Goal: Task Accomplishment & Management: Manage account settings

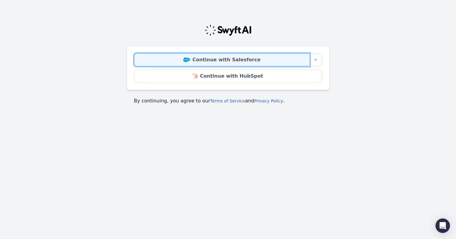
click at [228, 62] on link "Continue with Salesforce" at bounding box center [221, 59] width 175 height 13
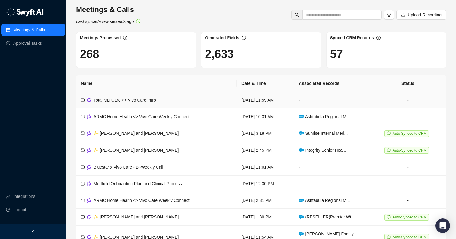
click at [109, 100] on span "Total MD Care <> Vivo Care Intro" at bounding box center [125, 99] width 62 height 5
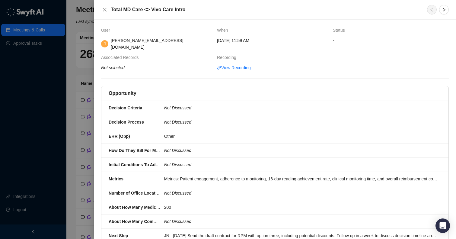
click at [82, 75] on div at bounding box center [228, 119] width 456 height 239
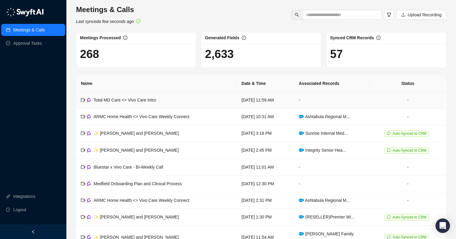
click at [343, 98] on td "-" at bounding box center [331, 100] width 75 height 17
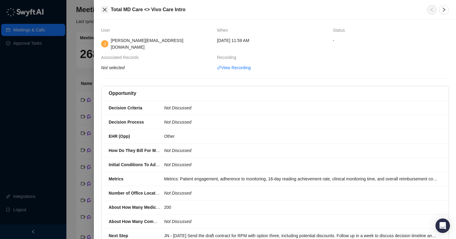
click at [105, 12] on button "Close" at bounding box center [104, 9] width 7 height 7
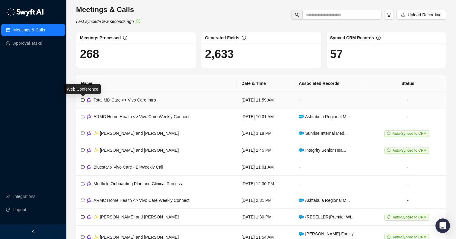
click at [83, 99] on icon "video-camera" at bounding box center [83, 100] width 4 height 4
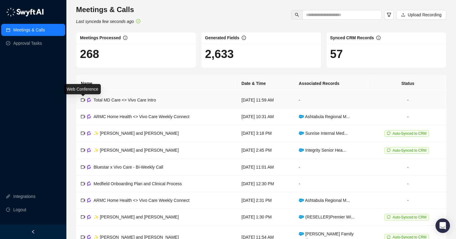
click at [139, 96] on td "Total MD Care <> Vivo Care Intro" at bounding box center [156, 100] width 161 height 17
click at [27, 41] on link "Approval Tasks" at bounding box center [27, 43] width 29 height 12
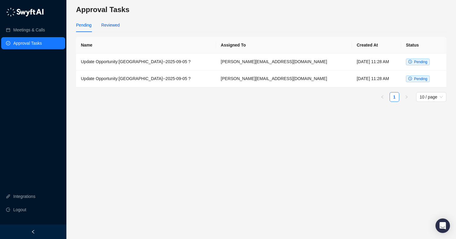
click at [113, 25] on div "Reviewed" at bounding box center [110, 25] width 18 height 7
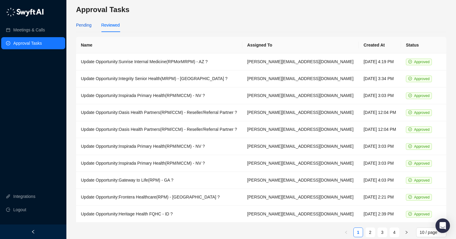
click at [83, 25] on div "Pending" at bounding box center [83, 25] width 15 height 7
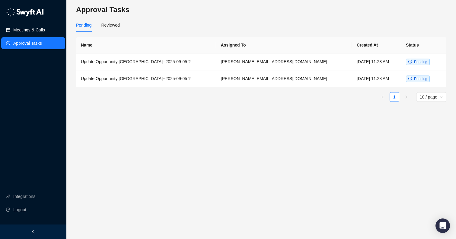
click at [35, 29] on link "Meetings & Calls" at bounding box center [29, 30] width 32 height 12
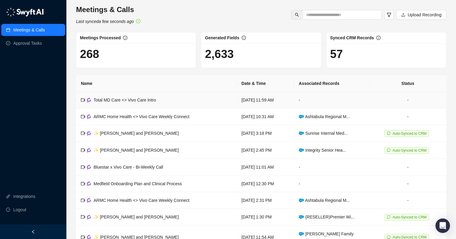
click at [197, 104] on td "Total MD Care <> Vivo Care Intro" at bounding box center [156, 100] width 161 height 17
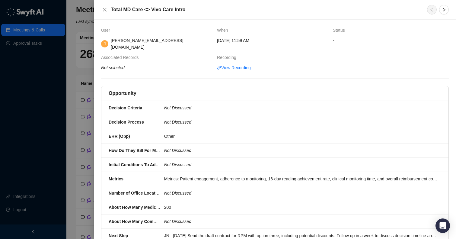
click at [122, 56] on th "Associated Records" at bounding box center [159, 59] width 116 height 10
click at [118, 54] on span "Associated Records" at bounding box center [121, 57] width 41 height 7
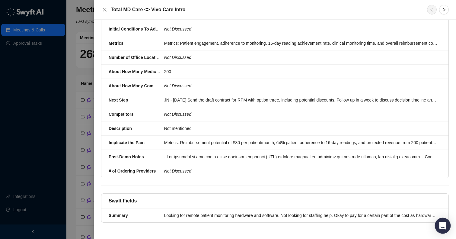
click at [442, 225] on icon "Open Intercom Messenger" at bounding box center [442, 225] width 7 height 8
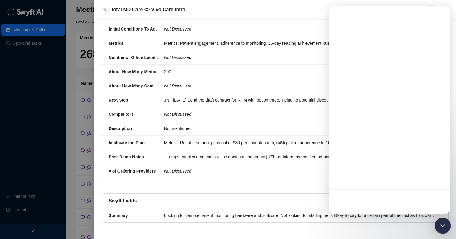
scroll to position [0, 0]
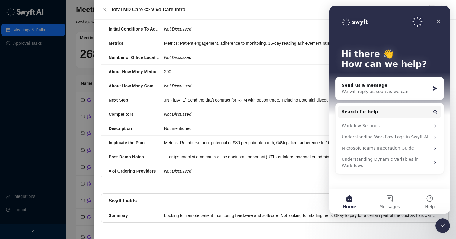
click at [281, 174] on div "Opportunity Decision Criteria Not Discussed Decision Process Not Discussed EHR …" at bounding box center [275, 67] width 348 height 235
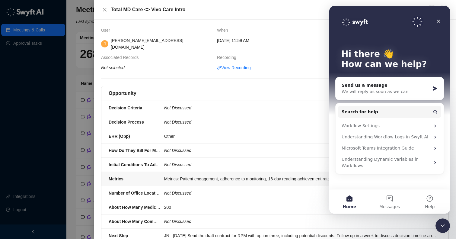
click at [281, 175] on div "Metrics: Patient engagement, adherence to monitoring, 16-day reading achievemen…" at bounding box center [300, 178] width 273 height 7
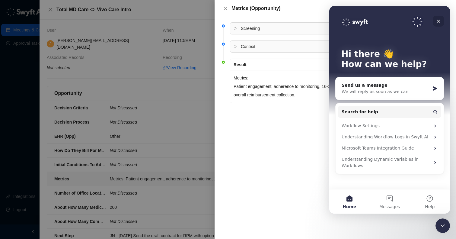
click at [437, 21] on icon "Close" at bounding box center [438, 21] width 5 height 5
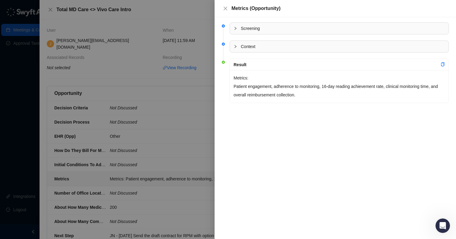
click at [198, 23] on div at bounding box center [228, 119] width 456 height 239
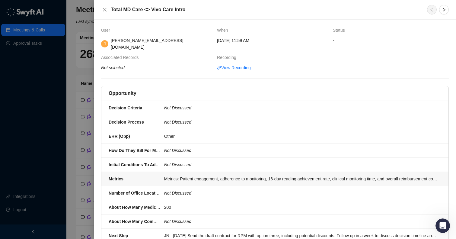
click at [123, 176] on strong "Metrics" at bounding box center [116, 178] width 15 height 5
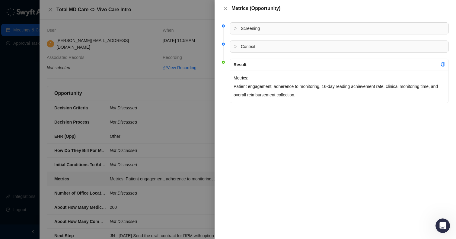
click at [355, 76] on p "Metrics: Patient engagement, adherence to monitoring, 16-day reading achievemen…" at bounding box center [339, 86] width 211 height 25
click at [122, 100] on div at bounding box center [228, 119] width 456 height 239
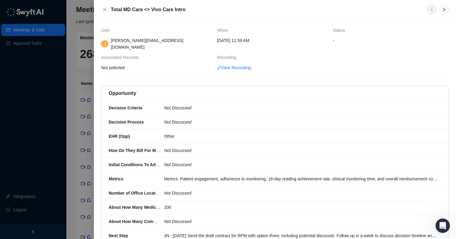
click at [5, 109] on div at bounding box center [228, 119] width 456 height 239
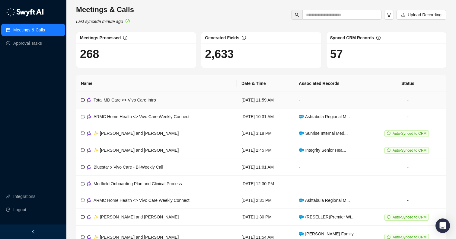
click at [313, 101] on td "-" at bounding box center [331, 100] width 75 height 17
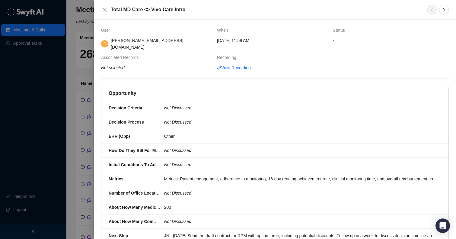
click at [111, 65] on icon "Not selected" at bounding box center [113, 67] width 24 height 5
click at [113, 54] on span "Associated Records" at bounding box center [121, 57] width 41 height 7
click at [81, 52] on div at bounding box center [228, 119] width 456 height 239
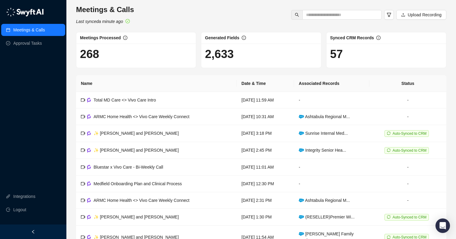
click at [97, 38] on span "Meetings Processed" at bounding box center [100, 37] width 41 height 5
click at [138, 107] on td "Total MD Care <> Vivo Care Intro" at bounding box center [156, 100] width 161 height 17
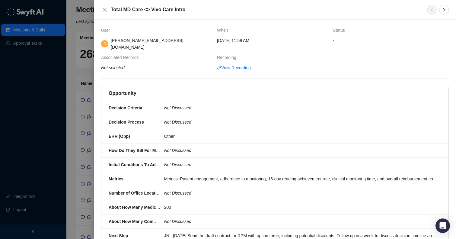
click at [87, 122] on div at bounding box center [228, 119] width 456 height 239
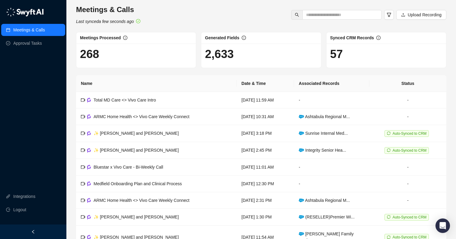
click at [21, 37] on ul "Meetings & Calls Approval Tasks" at bounding box center [33, 37] width 66 height 28
click at [20, 43] on link "Approval Tasks" at bounding box center [27, 43] width 29 height 12
